Goal: Information Seeking & Learning: Compare options

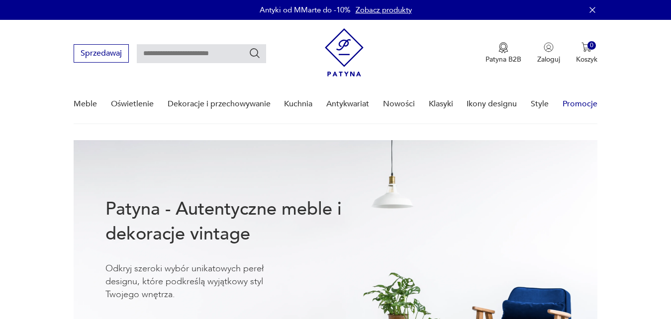
click at [570, 108] on link "Promocje" at bounding box center [580, 104] width 35 height 38
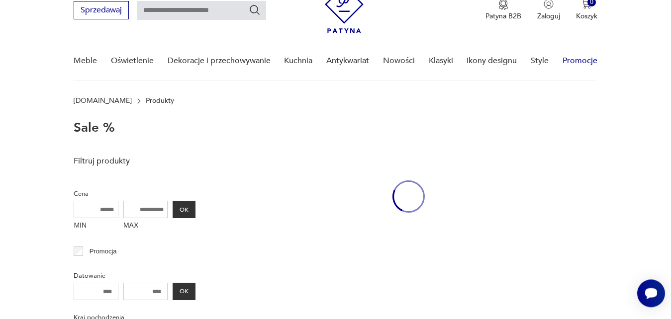
scroll to position [45, 0]
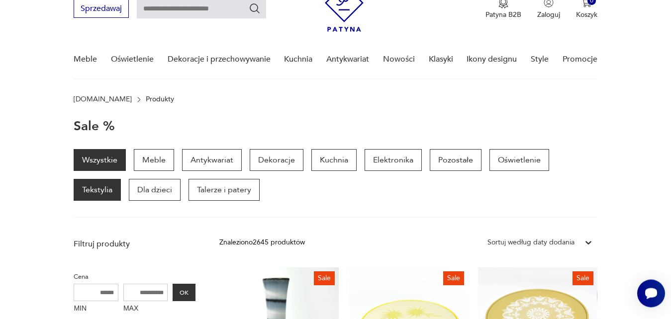
click at [92, 195] on p "Tekstylia" at bounding box center [97, 190] width 47 height 22
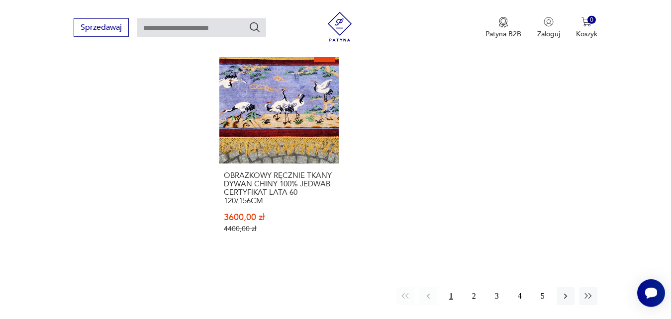
scroll to position [1326, 0]
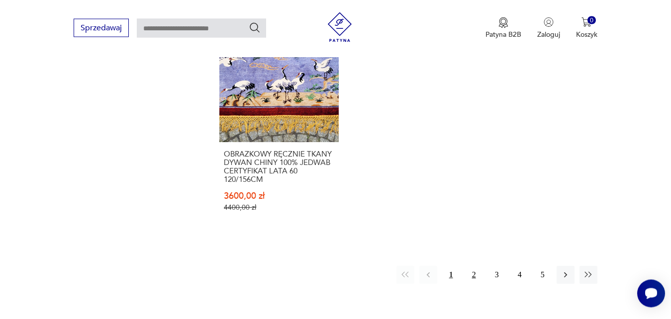
click at [477, 266] on button "2" at bounding box center [474, 275] width 18 height 18
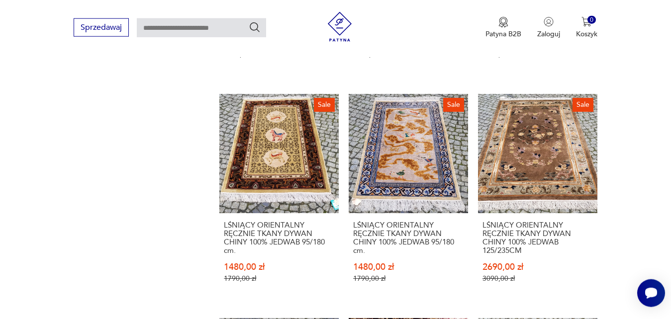
scroll to position [1077, 0]
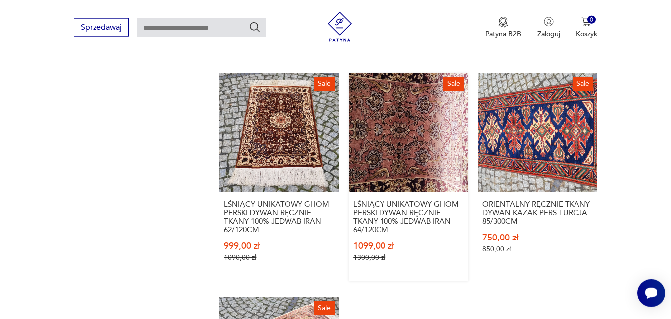
click at [412, 136] on link "Sale LŚNIĄCY UNIKATOWY GHOM PERSKI DYWAN RĘCZNIE TKANY 100% JEDWAB IRAN 64/120C…" at bounding box center [408, 177] width 119 height 208
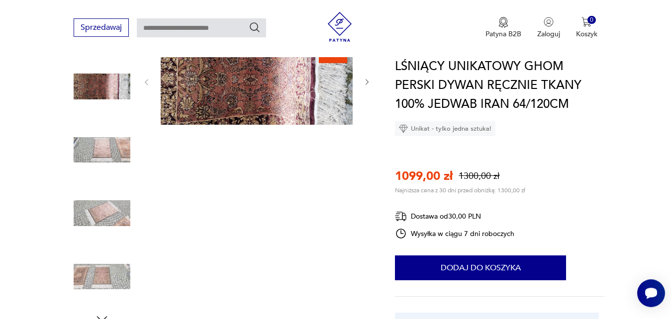
scroll to position [127, 0]
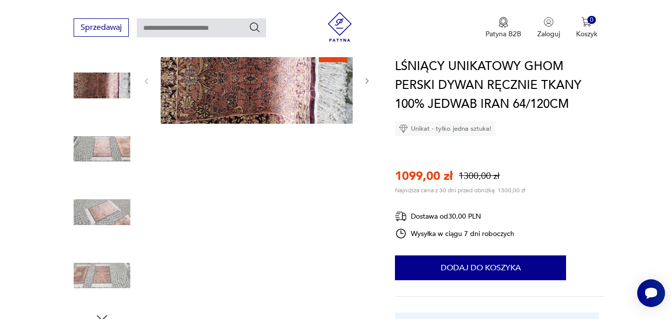
click at [107, 133] on img at bounding box center [102, 149] width 57 height 57
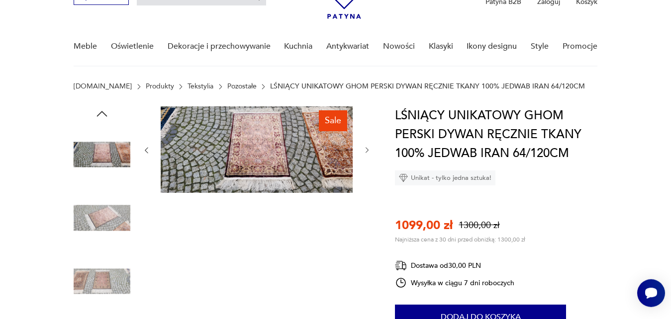
scroll to position [51, 0]
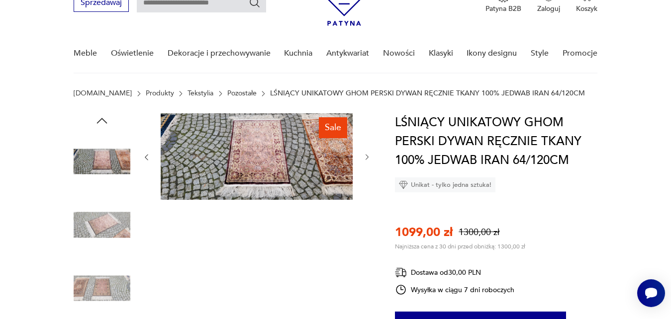
click at [85, 278] on img at bounding box center [102, 288] width 57 height 57
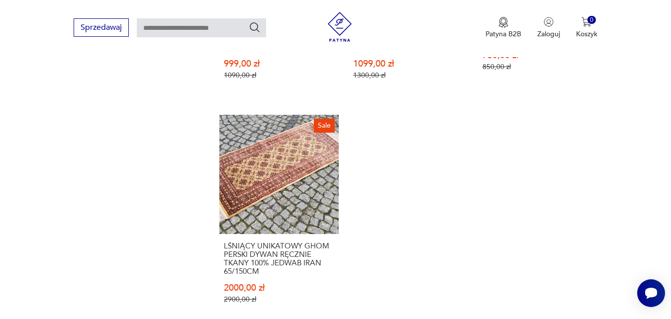
scroll to position [1310, 0]
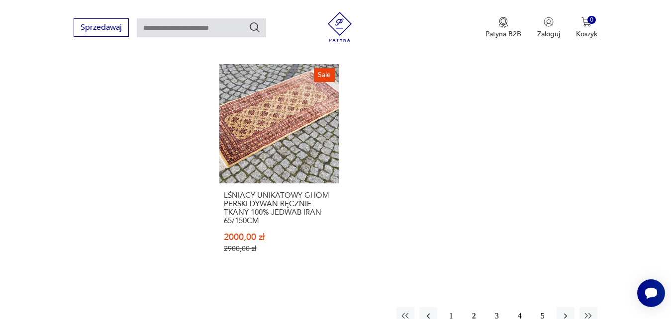
click at [496, 314] on button "3" at bounding box center [497, 316] width 18 height 18
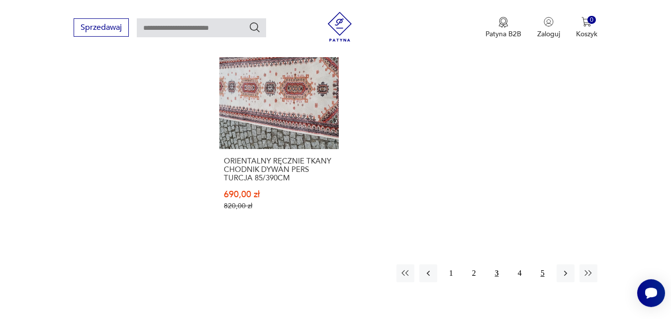
scroll to position [1319, 0]
click at [519, 273] on button "4" at bounding box center [520, 273] width 18 height 18
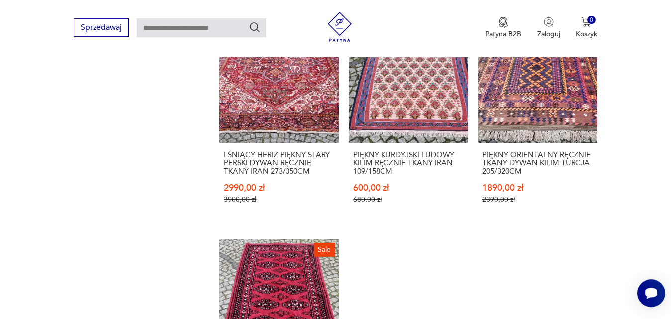
scroll to position [1355, 0]
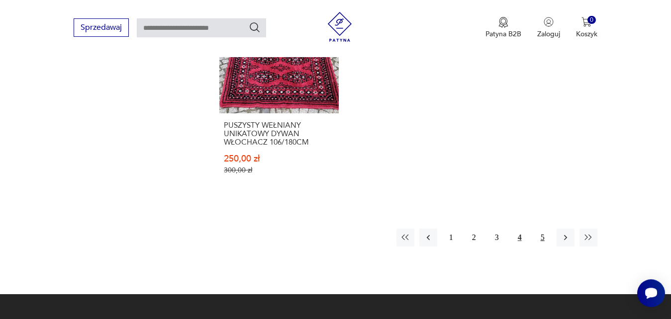
click at [538, 229] on button "5" at bounding box center [543, 238] width 18 height 18
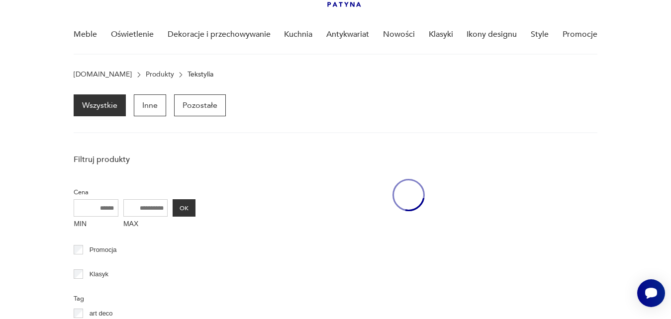
scroll to position [69, 0]
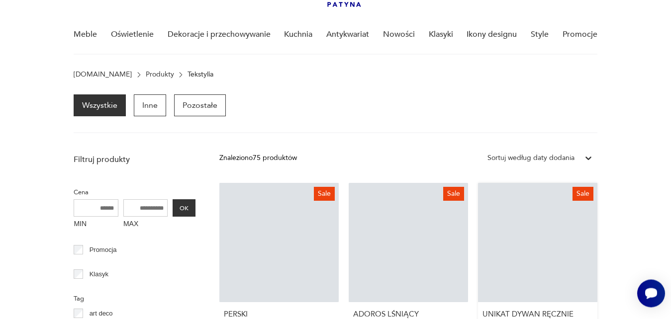
click at [538, 224] on link "Sale UNIKAT DYWAN RĘCZNIE TKANY WEŁNA MAROKO CERTYFIKAT 250/350CM 2400,00 zł 34…" at bounding box center [537, 283] width 119 height 200
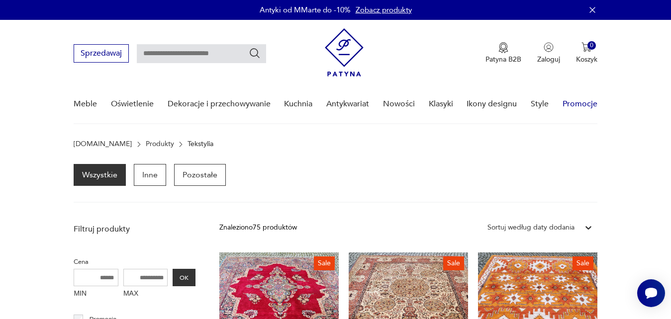
click at [564, 104] on link "Promocje" at bounding box center [580, 104] width 35 height 38
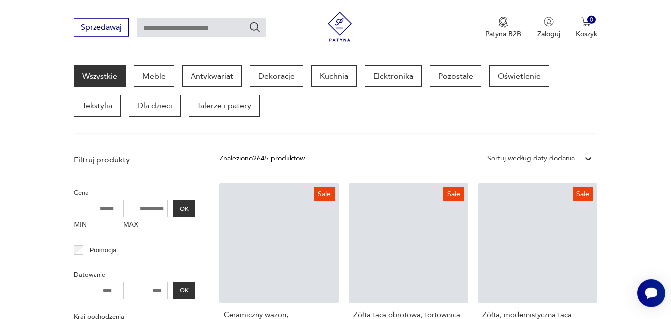
scroll to position [129, 0]
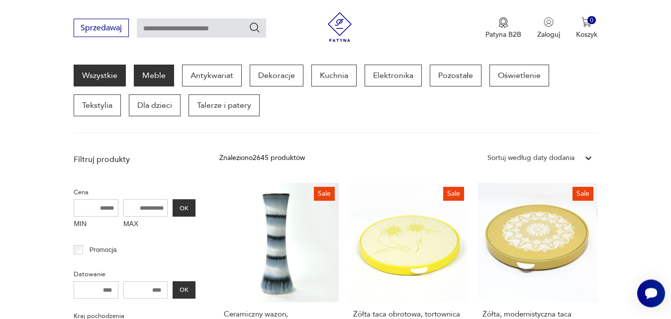
click at [154, 75] on p "Meble" at bounding box center [154, 76] width 40 height 22
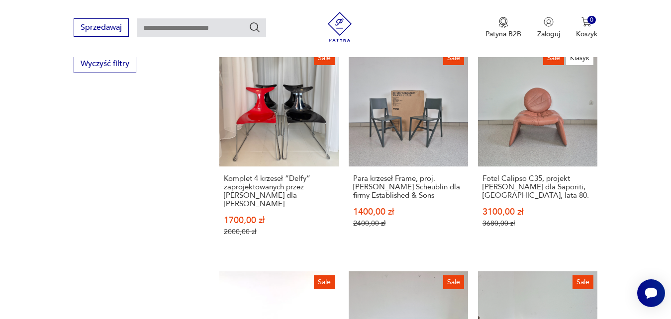
scroll to position [828, 0]
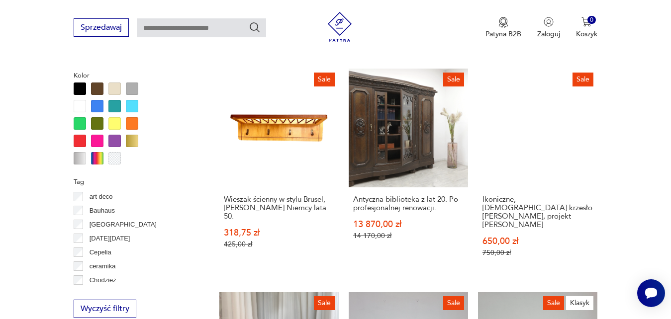
click at [115, 89] on div at bounding box center [114, 89] width 12 height 12
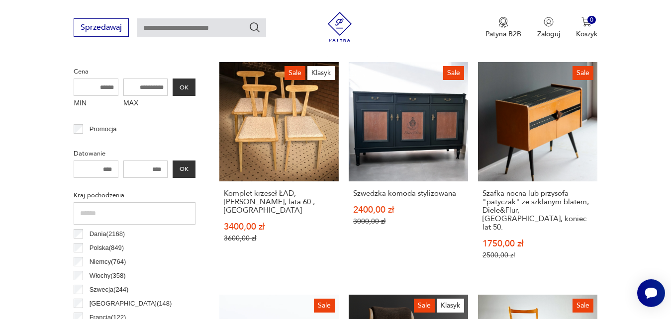
scroll to position [264, 0]
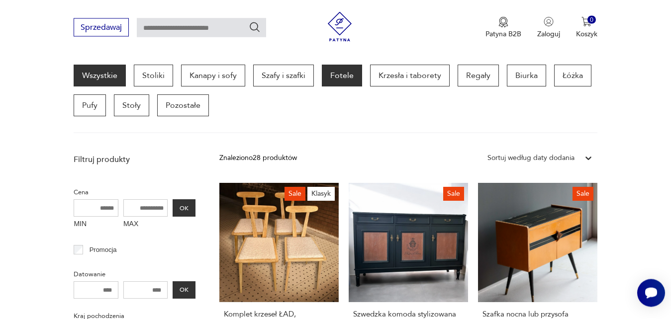
click at [332, 85] on p "Fotele" at bounding box center [342, 76] width 40 height 22
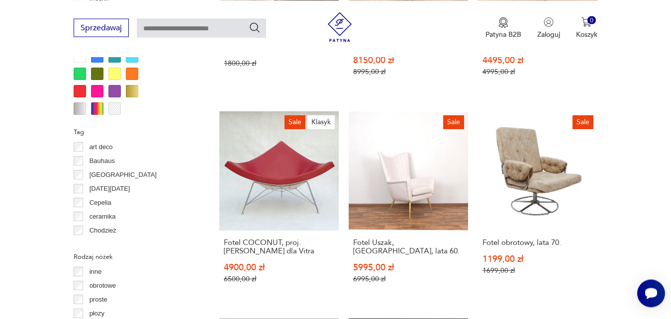
scroll to position [1246, 0]
